Goal: Navigation & Orientation: Understand site structure

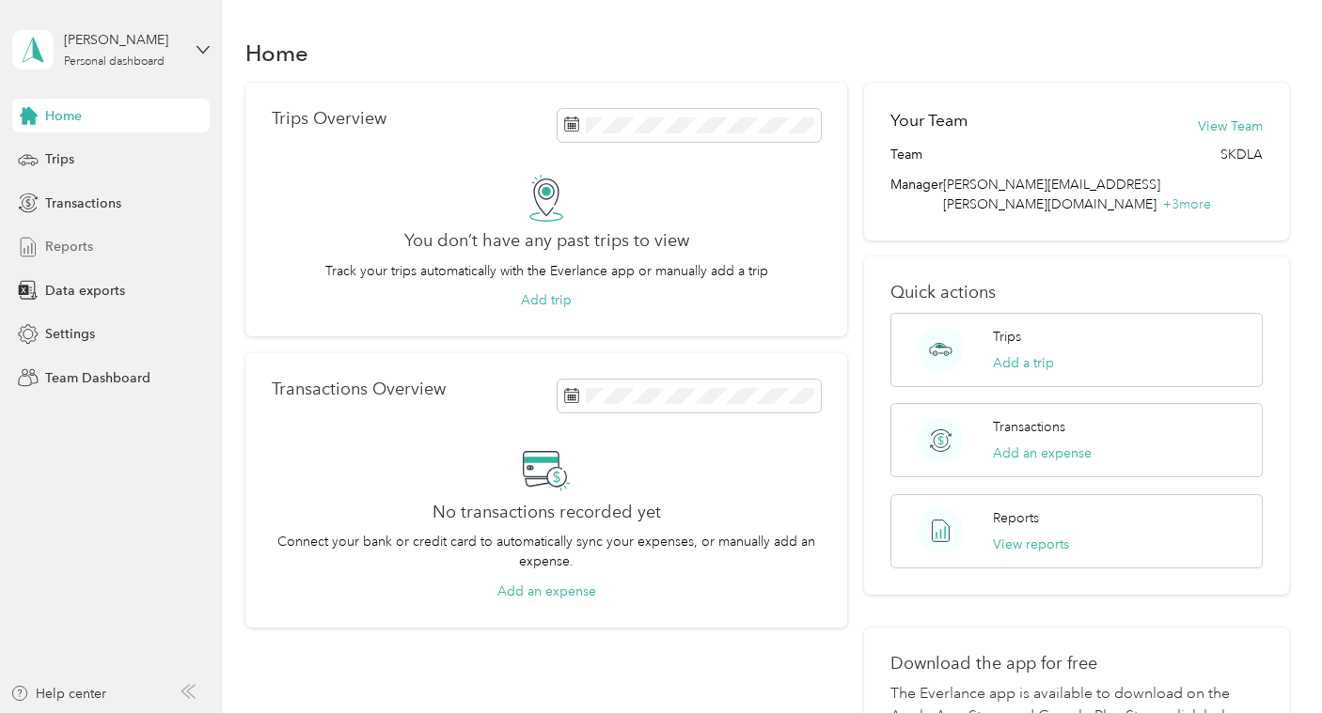
click at [73, 243] on span "Reports" at bounding box center [69, 247] width 48 height 20
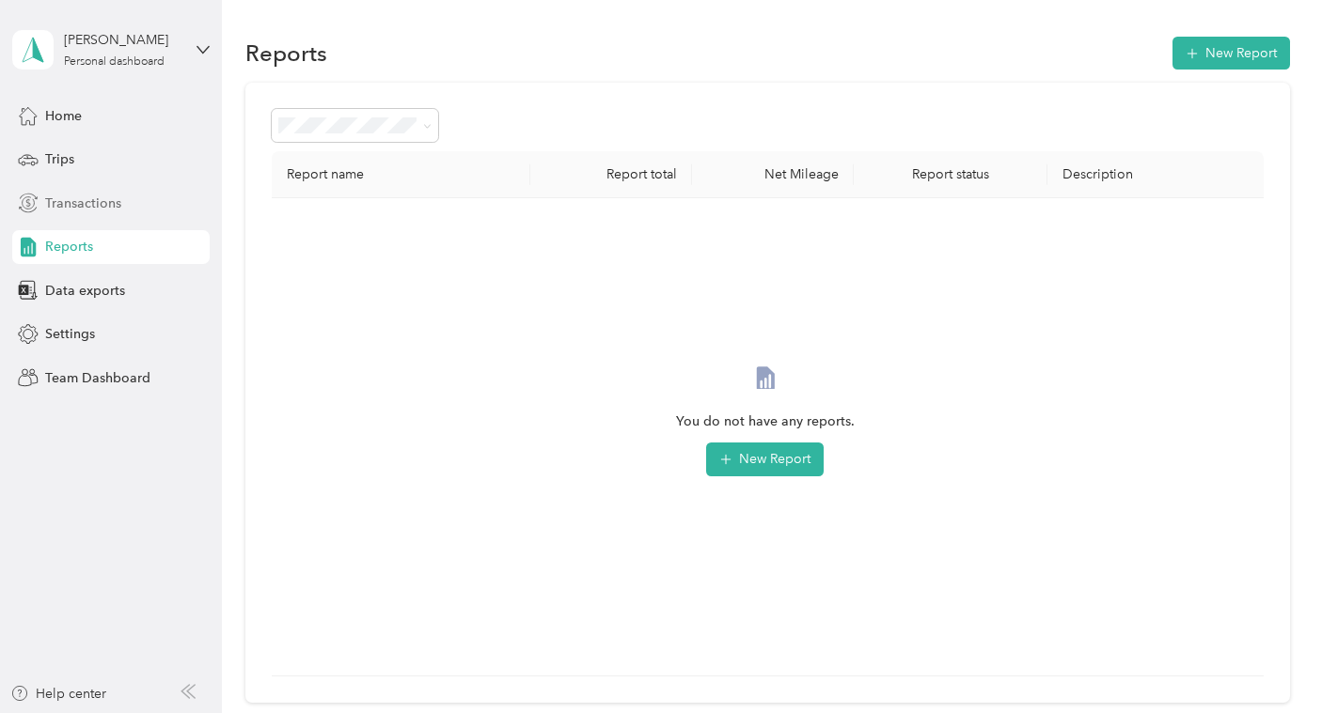
click at [115, 205] on span "Transactions" at bounding box center [83, 204] width 76 height 20
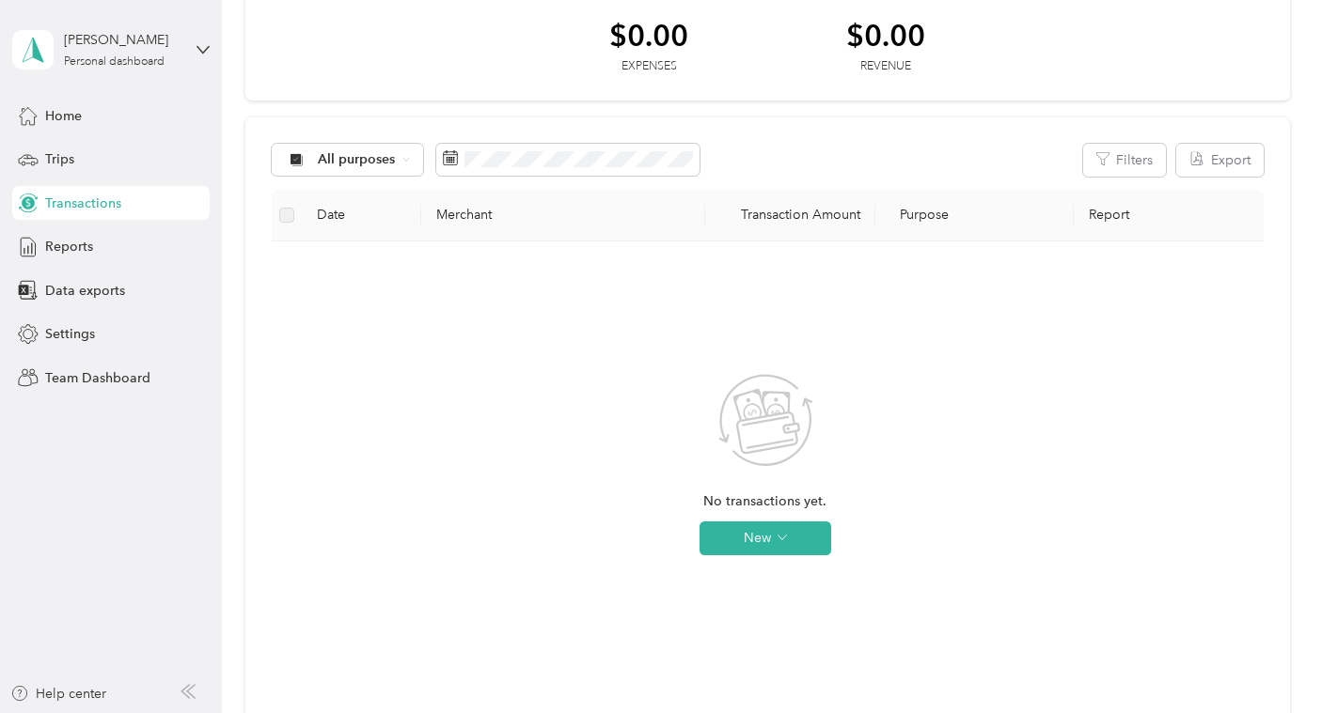
scroll to position [188, 0]
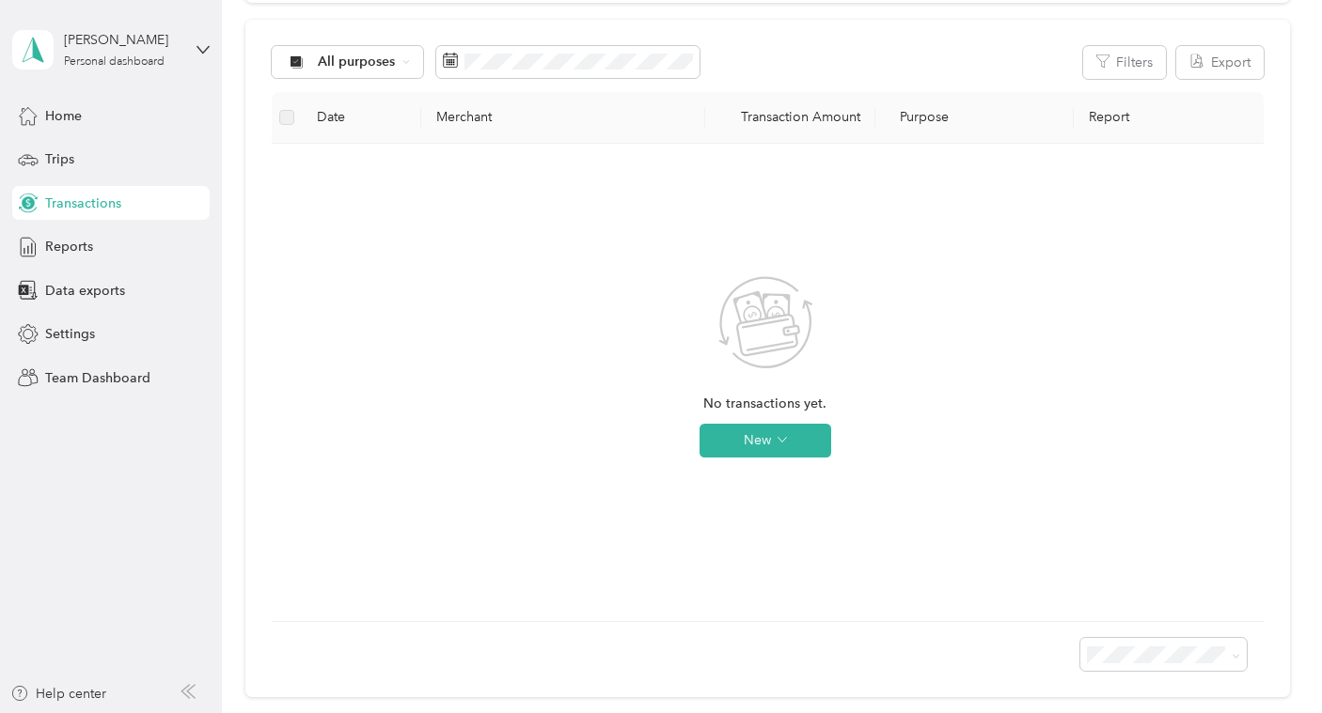
click at [350, 196] on div "No transactions yet. New" at bounding box center [765, 382] width 957 height 447
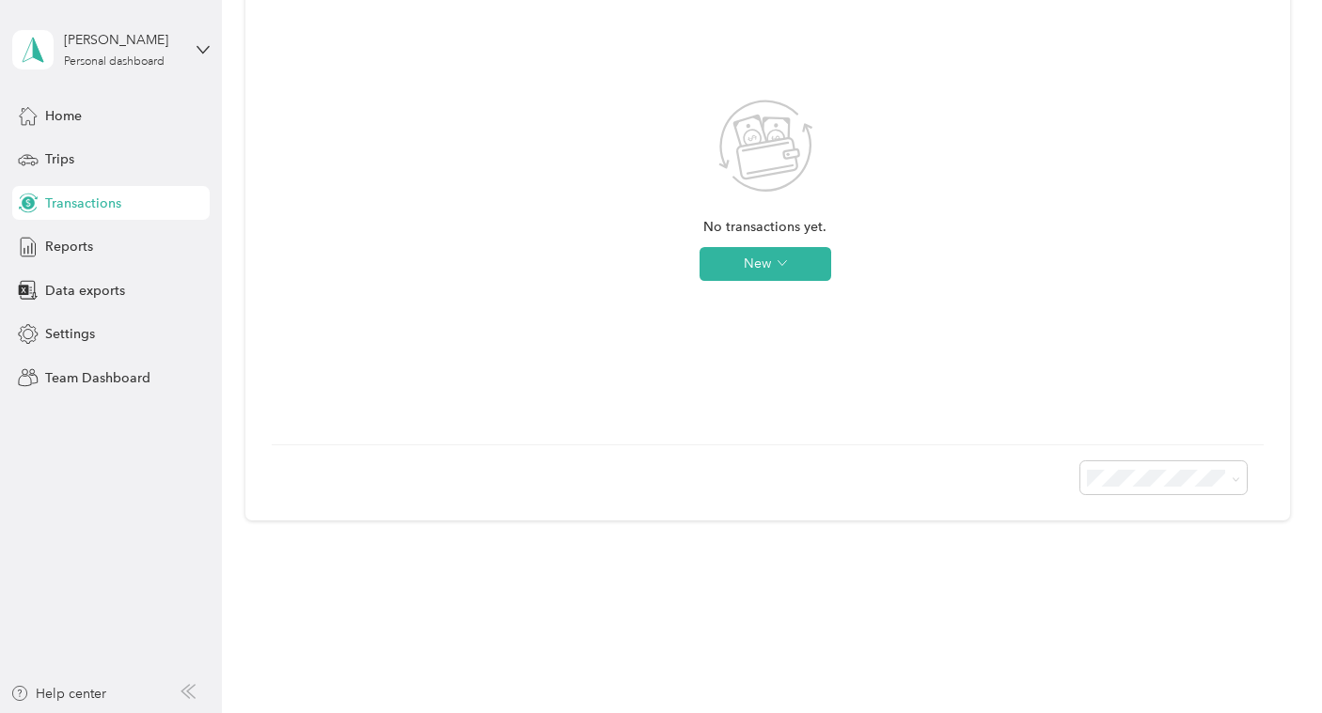
scroll to position [367, 0]
click at [85, 287] on span "Data exports" at bounding box center [85, 291] width 80 height 20
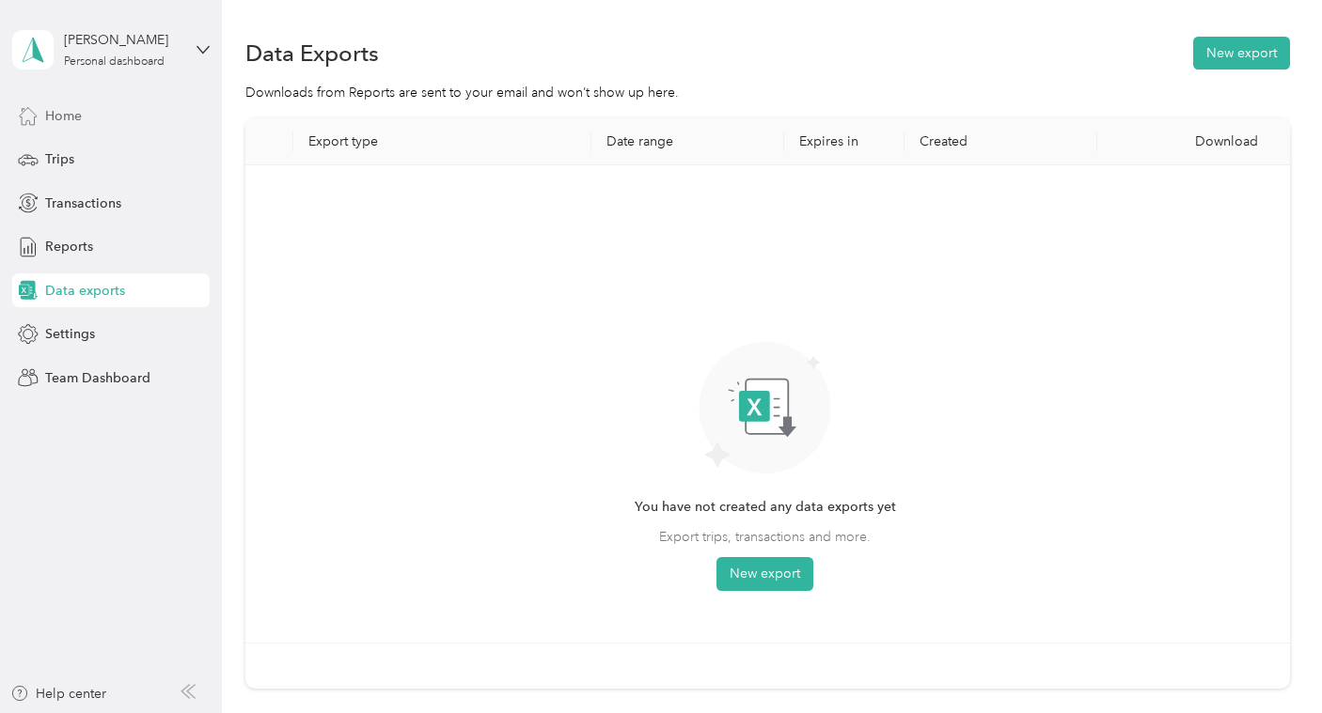
click at [84, 112] on div "Home" at bounding box center [110, 116] width 197 height 34
